Goal: Navigation & Orientation: Find specific page/section

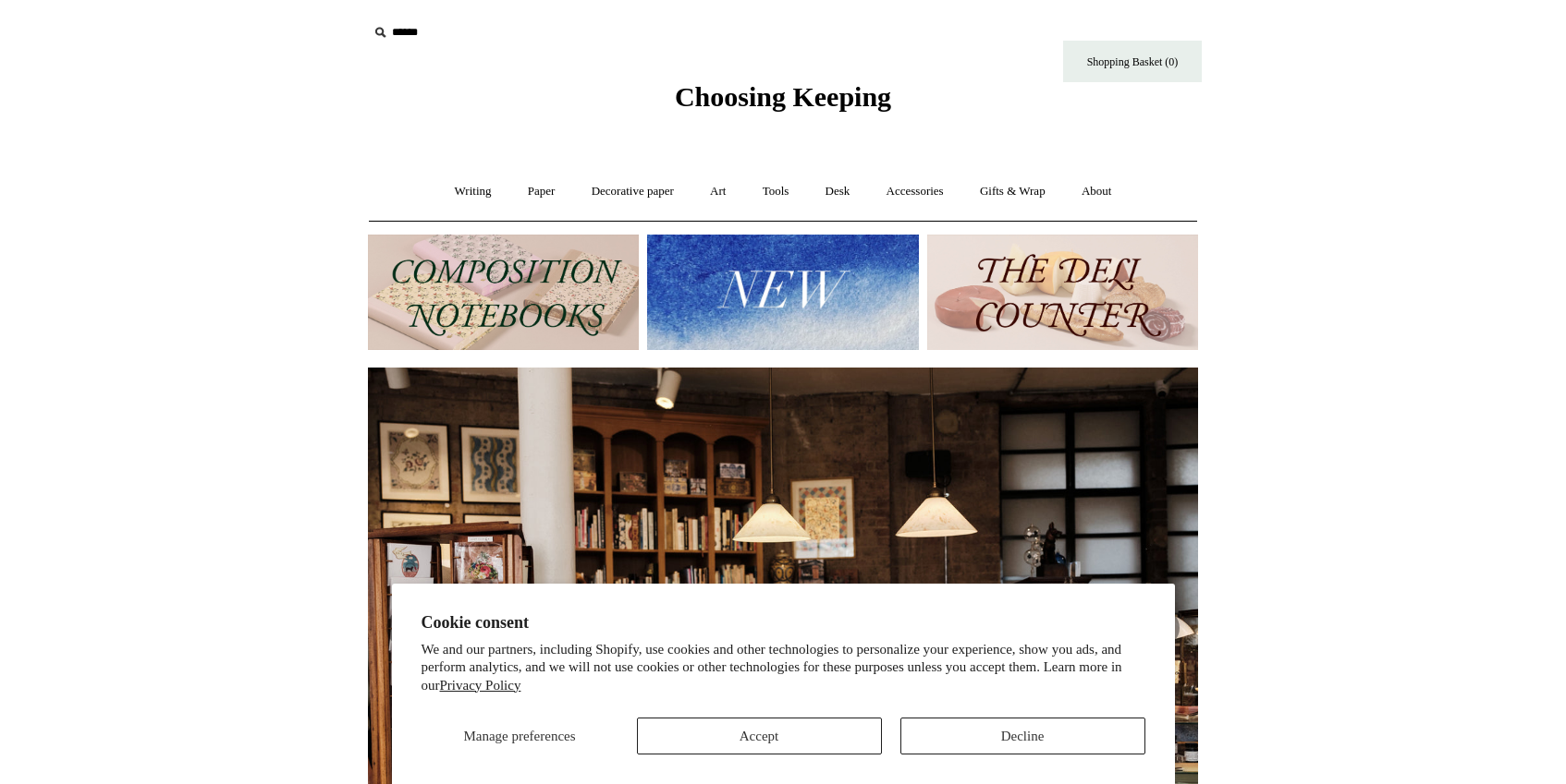
click at [582, 289] on img at bounding box center [504, 292] width 271 height 116
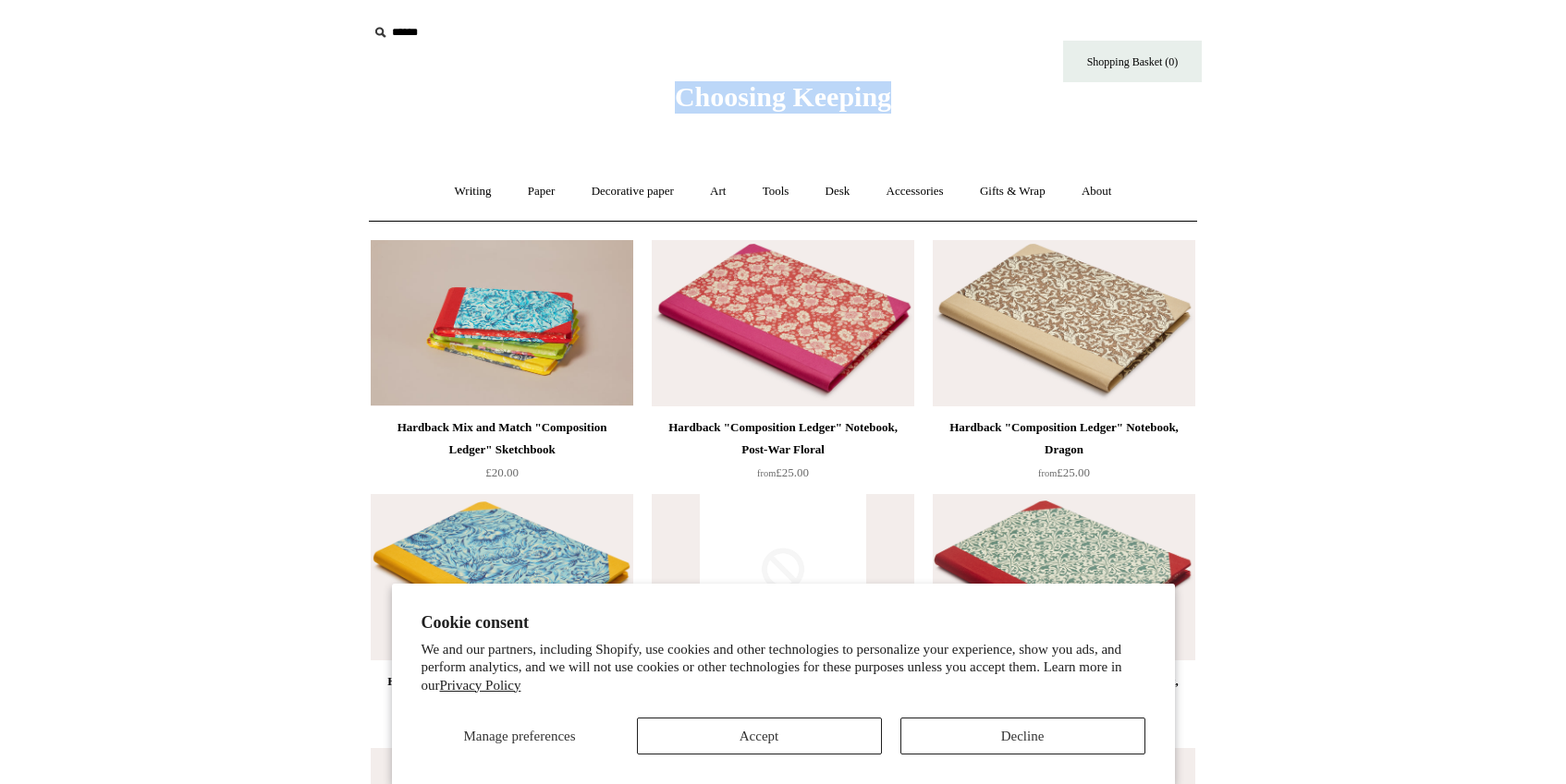
drag, startPoint x: 649, startPoint y: 84, endPoint x: 1032, endPoint y: 94, distance: 383.1
click at [1034, 99] on div "Choosing Keeping" at bounding box center [783, 57] width 924 height 114
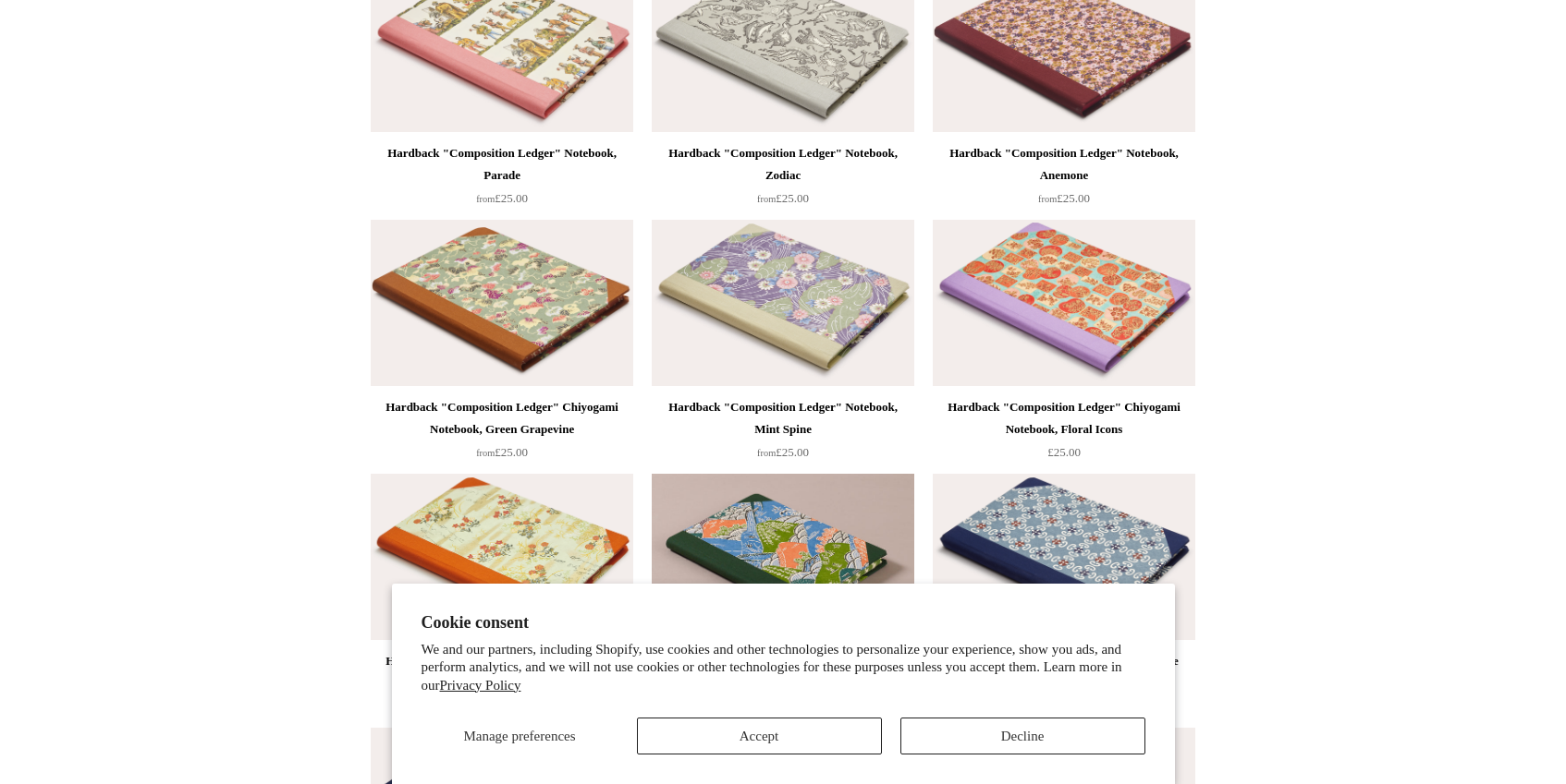
scroll to position [1298, 0]
